Goal: Check status: Check status

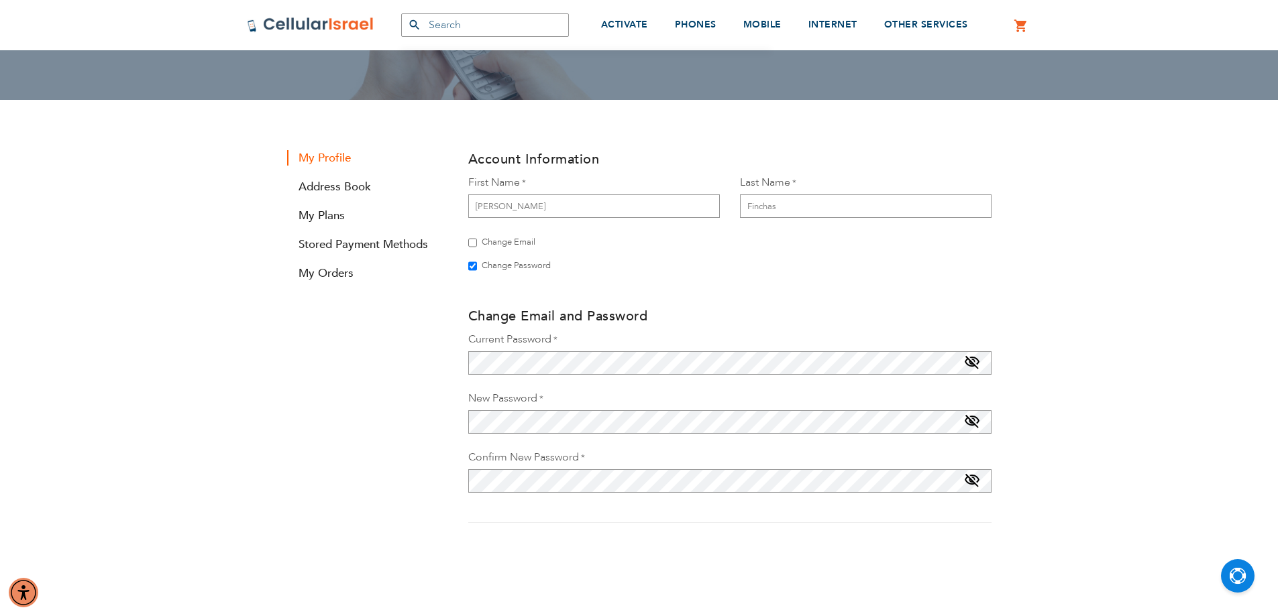
scroll to position [201, 0]
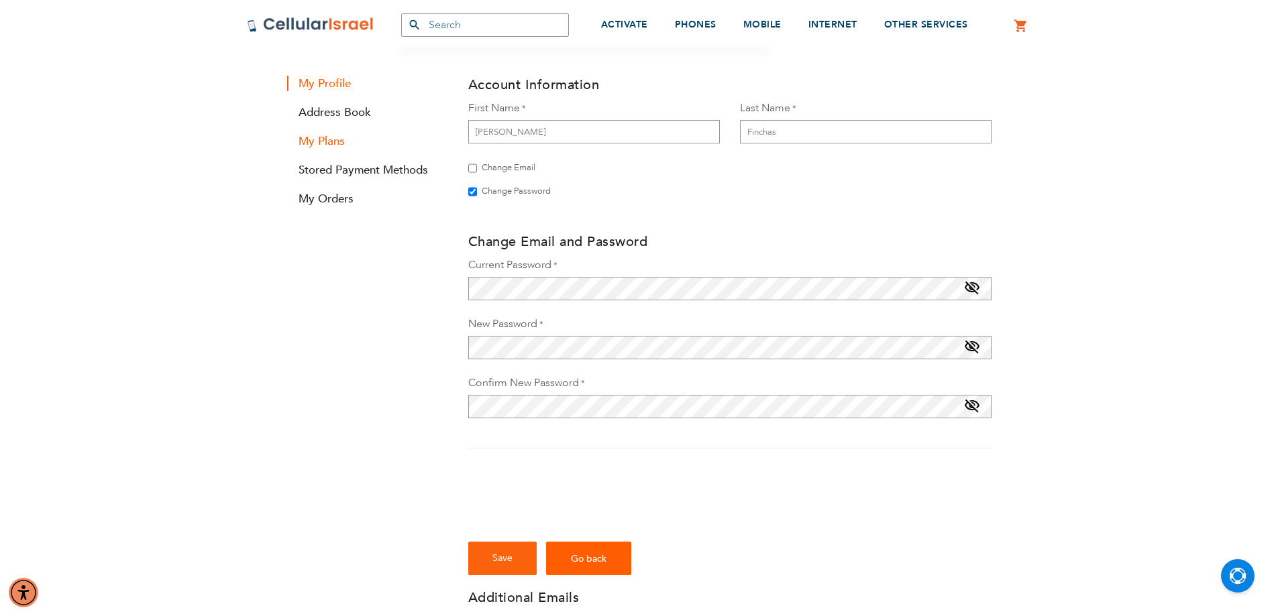
type input "[EMAIL_ADDRESS][DOMAIN_NAME]"
click at [326, 139] on link "My Plans" at bounding box center [367, 140] width 161 height 15
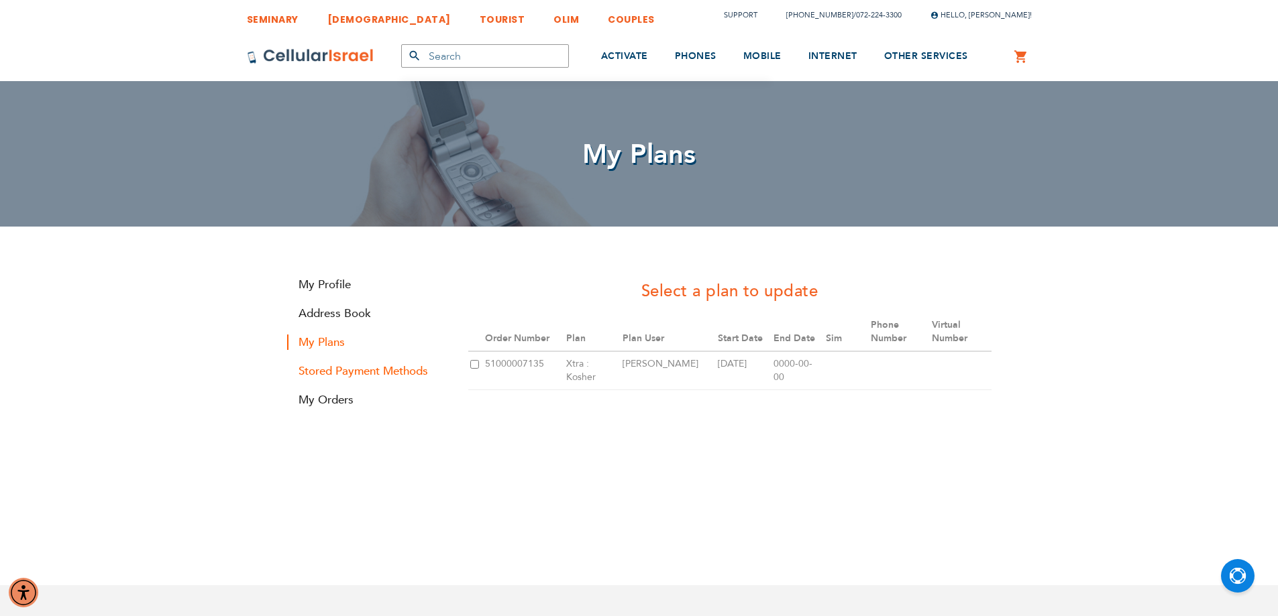
type input "[EMAIL_ADDRESS][DOMAIN_NAME]"
click at [358, 370] on link "Stored Payment Methods" at bounding box center [367, 370] width 161 height 15
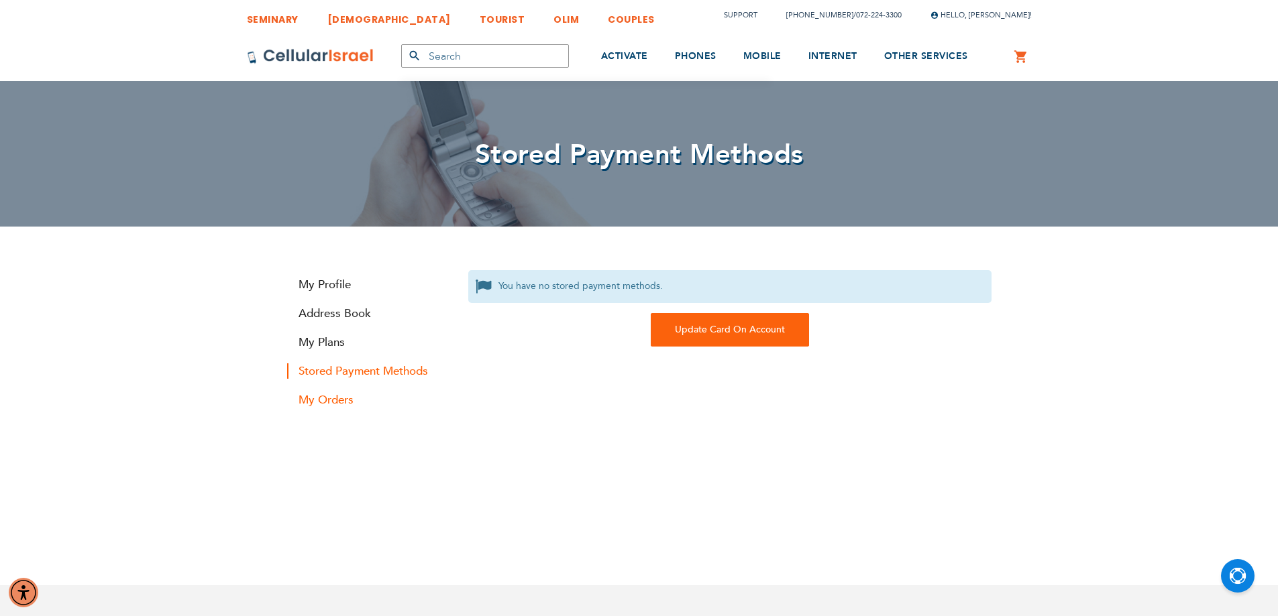
type input "[EMAIL_ADDRESS][DOMAIN_NAME]"
click at [313, 396] on link "My Orders" at bounding box center [367, 399] width 161 height 15
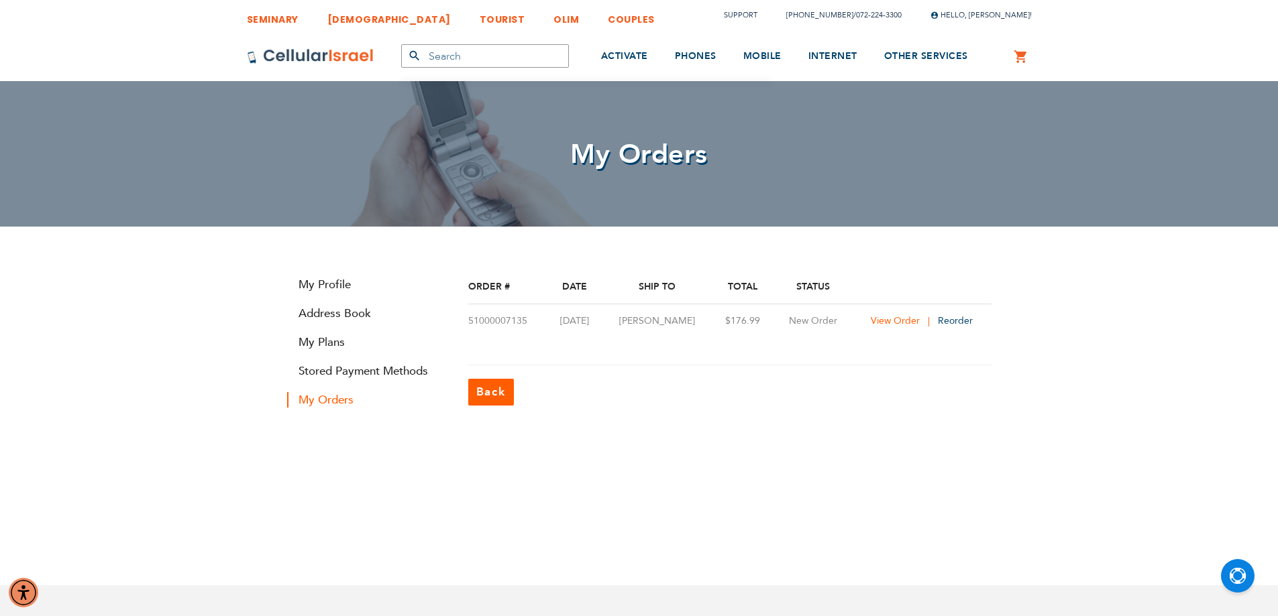
type input "[EMAIL_ADDRESS][DOMAIN_NAME]"
click at [884, 323] on span "View Order" at bounding box center [894, 321] width 49 height 13
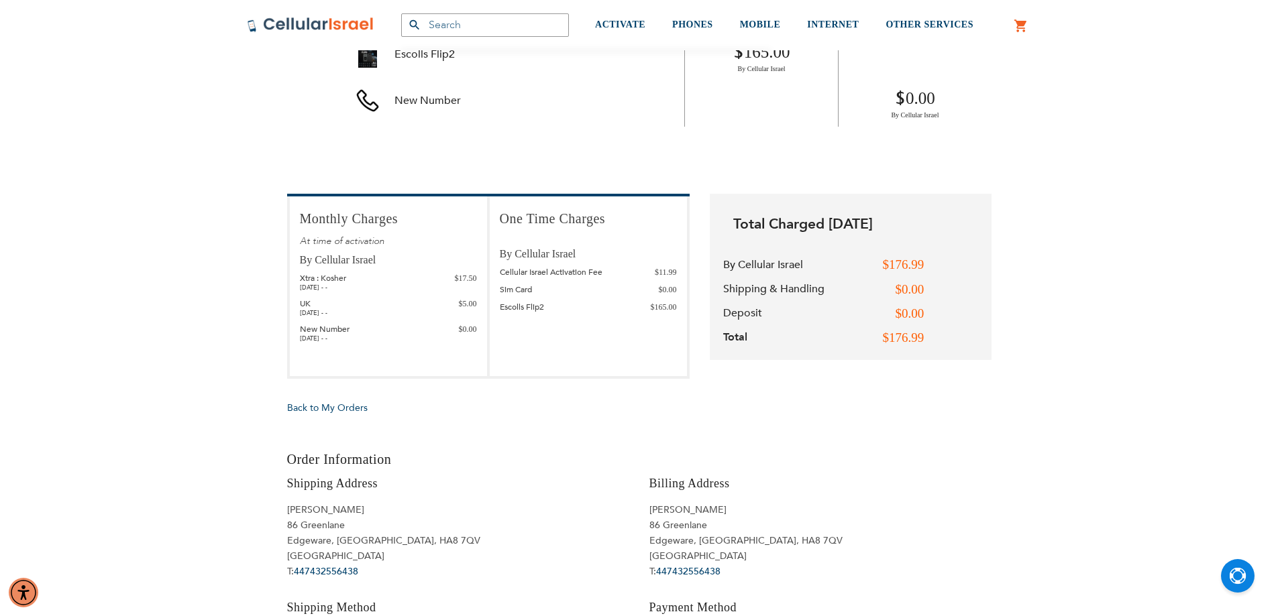
scroll to position [536, 0]
